Goal: Task Accomplishment & Management: Use online tool/utility

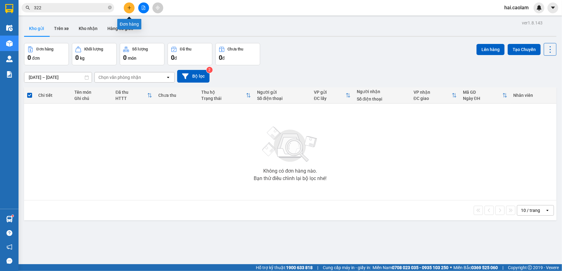
click at [126, 8] on button at bounding box center [129, 7] width 11 height 11
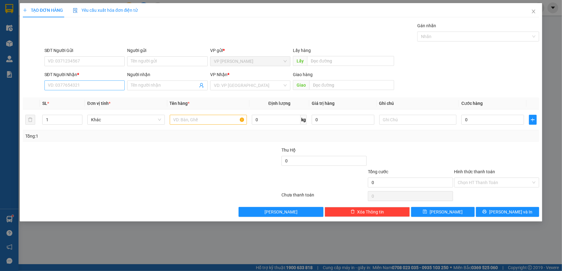
click at [87, 80] on div "SĐT Người Nhận *" at bounding box center [84, 75] width 81 height 9
click at [89, 83] on input "SĐT Người Nhận *" at bounding box center [84, 85] width 81 height 10
type input "0399288509"
click at [196, 117] on input "text" at bounding box center [209, 120] width 78 height 10
click at [198, 125] on div at bounding box center [209, 119] width 78 height 12
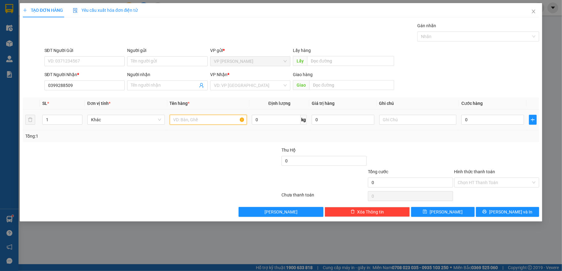
click at [198, 124] on input "text" at bounding box center [209, 120] width 78 height 10
type input "1 Xe Máy"
click at [493, 125] on div "0" at bounding box center [493, 119] width 62 height 12
click at [493, 124] on input "0" at bounding box center [493, 120] width 62 height 10
click at [531, 16] on span "Close" at bounding box center [533, 11] width 17 height 17
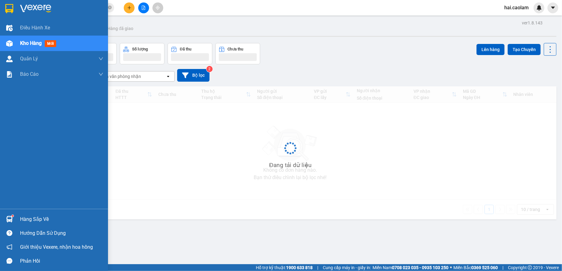
drag, startPoint x: 14, startPoint y: 219, endPoint x: 347, endPoint y: 215, distance: 333.5
click at [14, 219] on div at bounding box center [9, 218] width 11 height 11
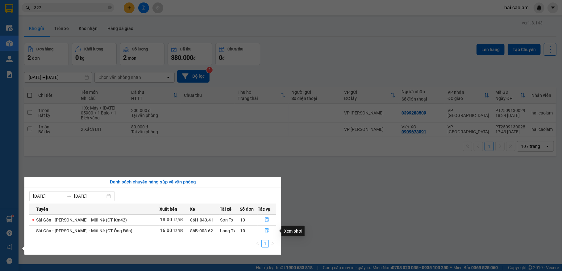
click at [269, 234] on button "button" at bounding box center [267, 230] width 18 height 10
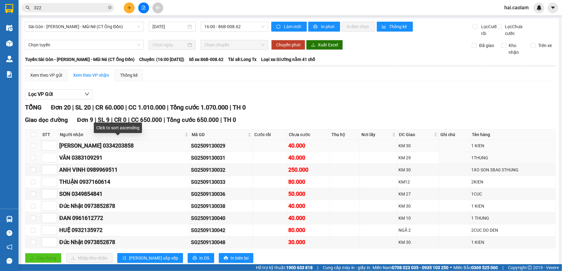
scroll to position [82, 0]
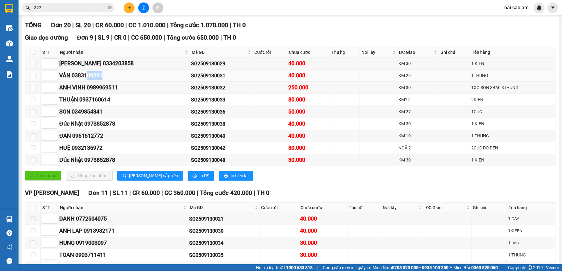
drag, startPoint x: 106, startPoint y: 84, endPoint x: 88, endPoint y: 86, distance: 17.4
click at [88, 80] on div "VÂN 0383109291" at bounding box center [124, 75] width 130 height 9
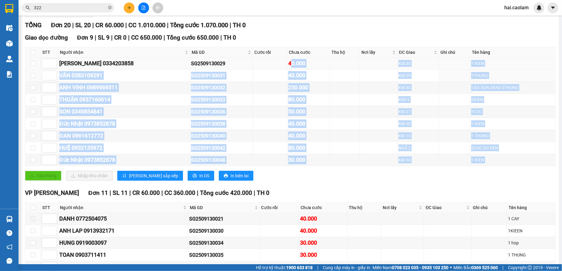
drag, startPoint x: 290, startPoint y: 192, endPoint x: 282, endPoint y: 66, distance: 126.0
click at [282, 66] on div "[GEOGRAPHIC_DATA] dọc đường Đơn 9 | SL 9 | CR 0 | CC 650.000 | Tổng cước 650.00…" at bounding box center [290, 109] width 531 height 152
click at [299, 180] on div "Giao hàng Nhập kho nhận Lưu sắp xếp In DS In biên lai" at bounding box center [290, 175] width 531 height 10
click at [301, 180] on div "Giao hàng Nhập kho nhận Lưu sắp xếp In DS In biên lai" at bounding box center [290, 175] width 531 height 10
